Goal: Task Accomplishment & Management: Manage account settings

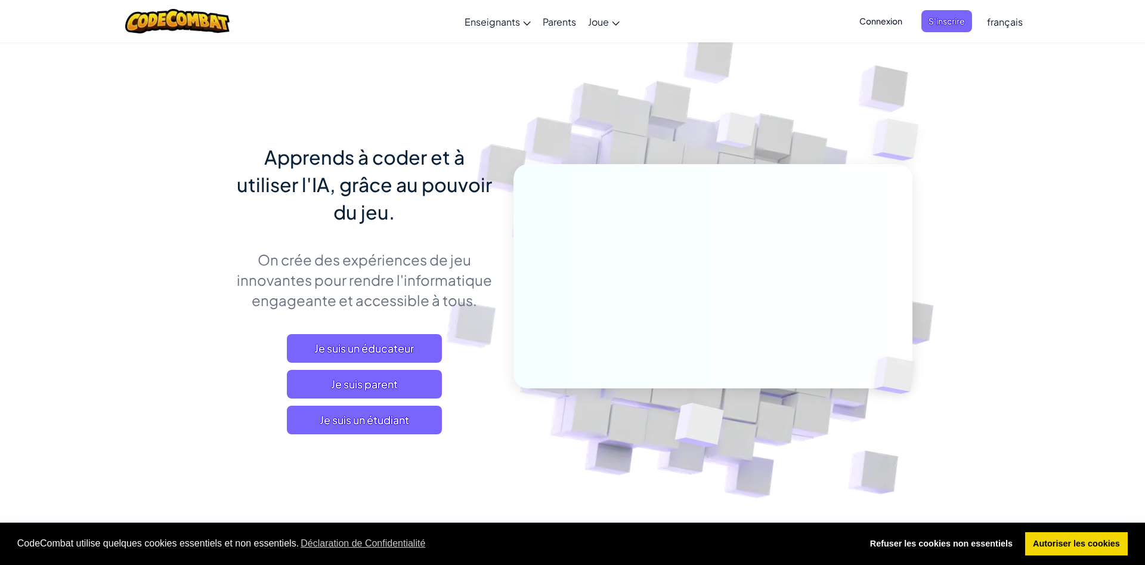
click at [883, 20] on span "Connexion" at bounding box center [880, 21] width 57 height 22
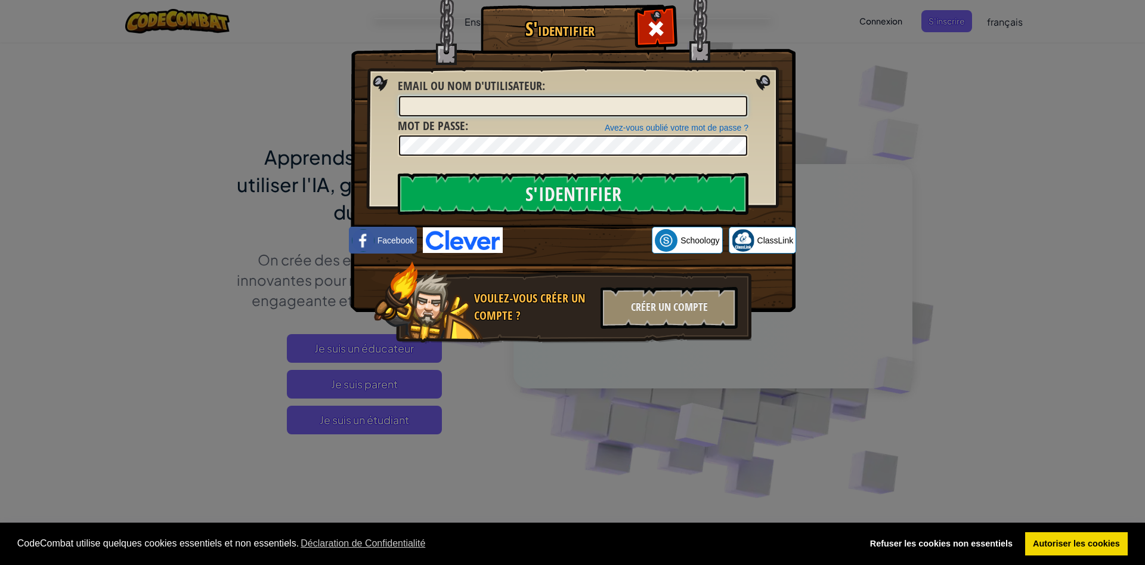
click at [435, 107] on input "Email ou nom d'utilisateur :" at bounding box center [573, 106] width 348 height 20
type input "[PERSON_NAME]"
